Goal: Transaction & Acquisition: Book appointment/travel/reservation

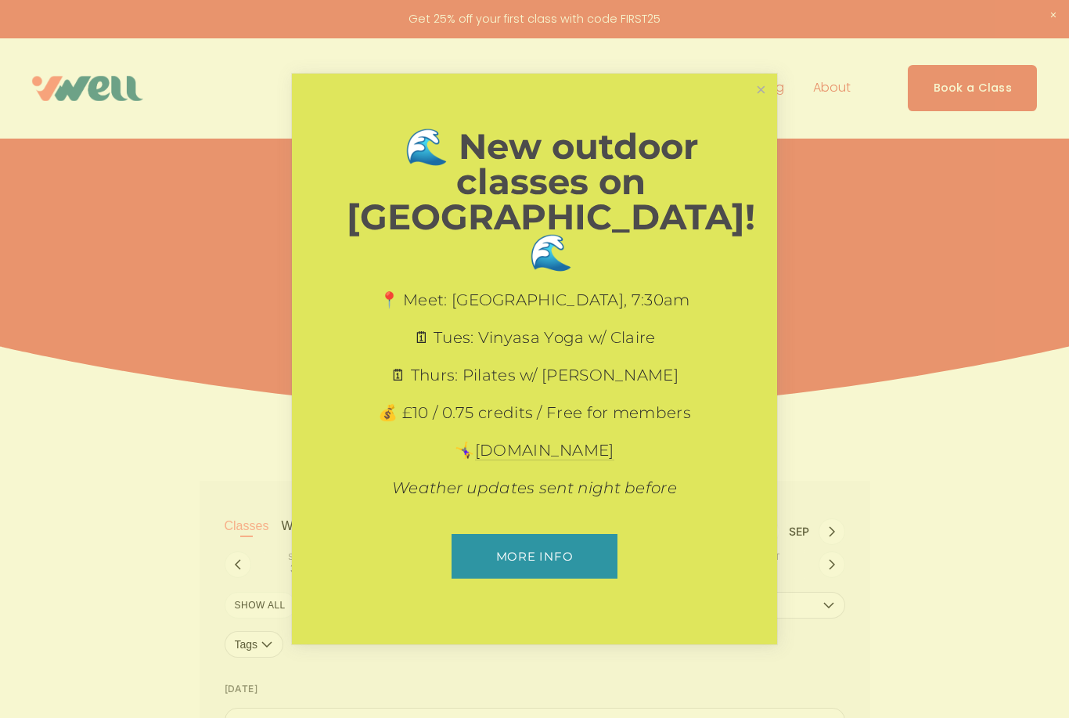
click at [768, 103] on link "Close" at bounding box center [760, 89] width 27 height 27
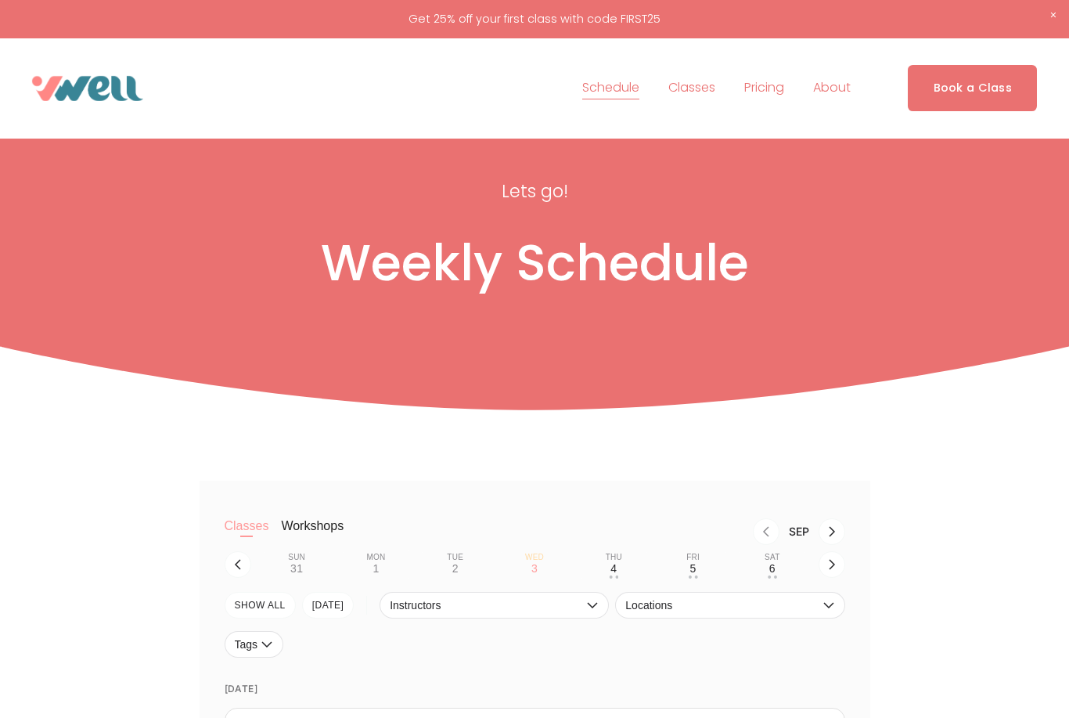
click at [1052, 19] on span "Close Announcement" at bounding box center [1053, 15] width 31 height 31
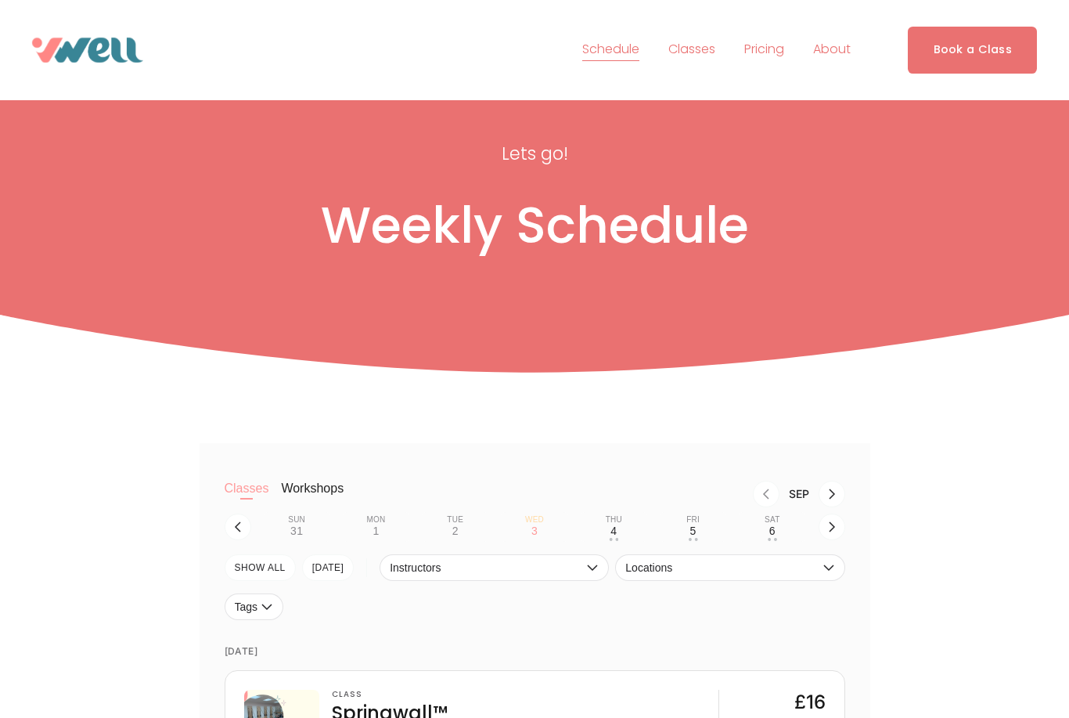
click at [0, 0] on span "Holistics" at bounding box center [0, 0] width 0 height 0
click at [966, 30] on link "Book a Class" at bounding box center [972, 50] width 129 height 46
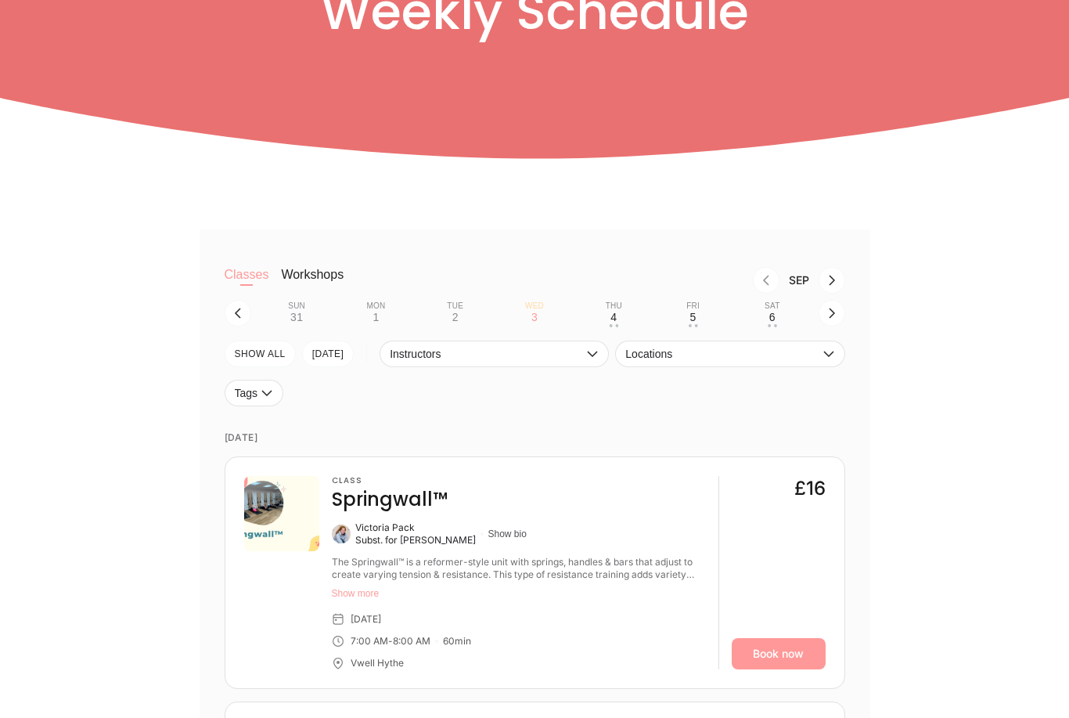
scroll to position [201, 0]
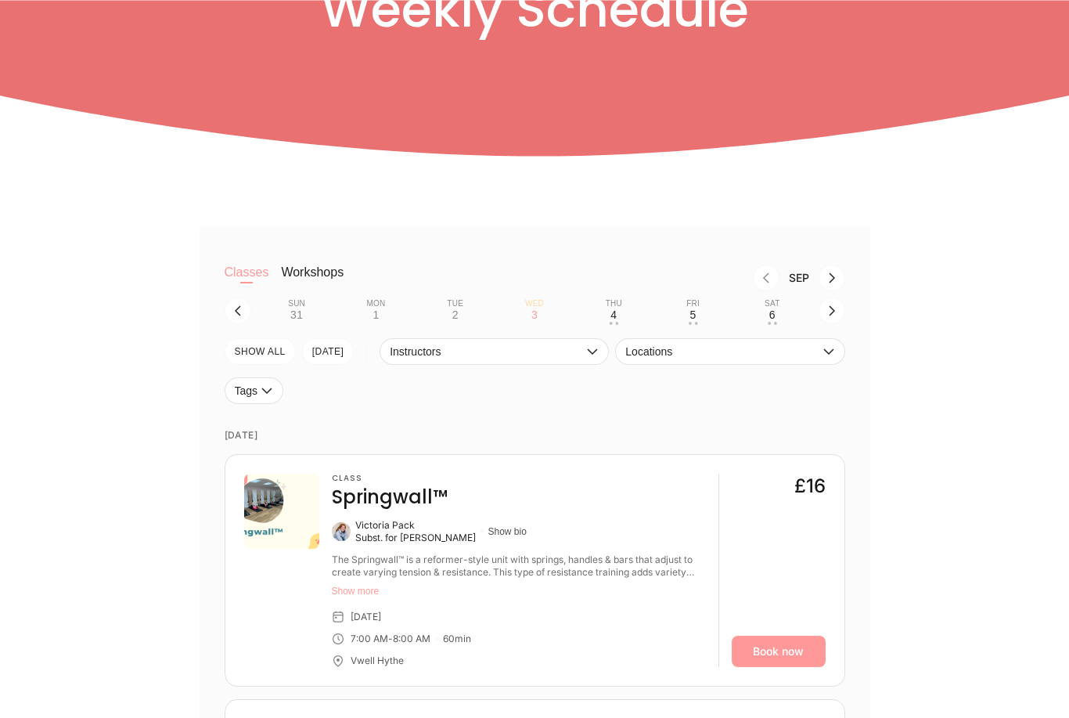
click at [833, 302] on button "button" at bounding box center [831, 310] width 27 height 27
click at [838, 309] on button "button" at bounding box center [831, 310] width 27 height 27
click at [844, 311] on button "button" at bounding box center [831, 310] width 27 height 27
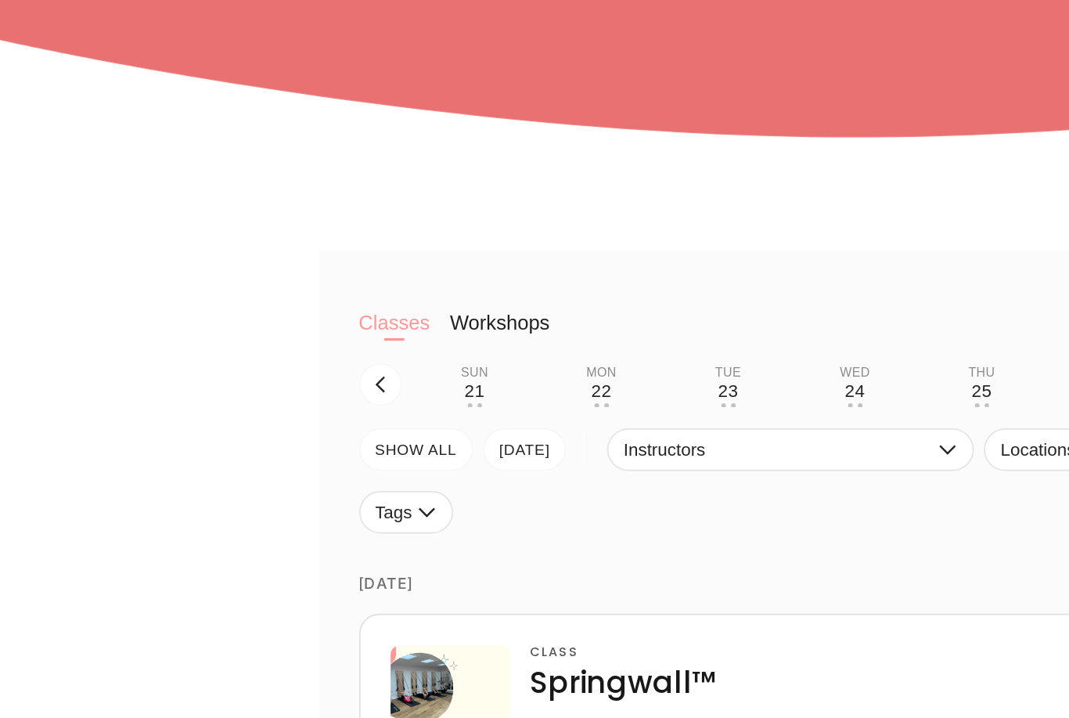
click at [236, 304] on icon "button" at bounding box center [238, 310] width 13 height 13
click at [619, 308] on div "18" at bounding box center [613, 314] width 13 height 13
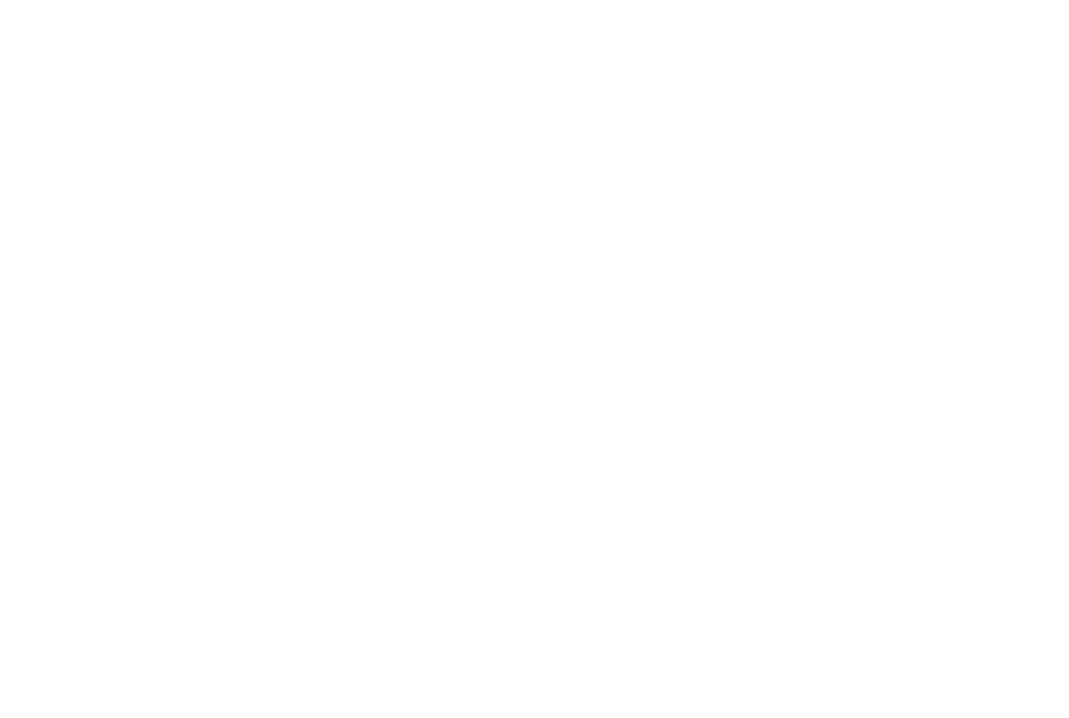
scroll to position [2113, 0]
